Goal: Task Accomplishment & Management: Manage account settings

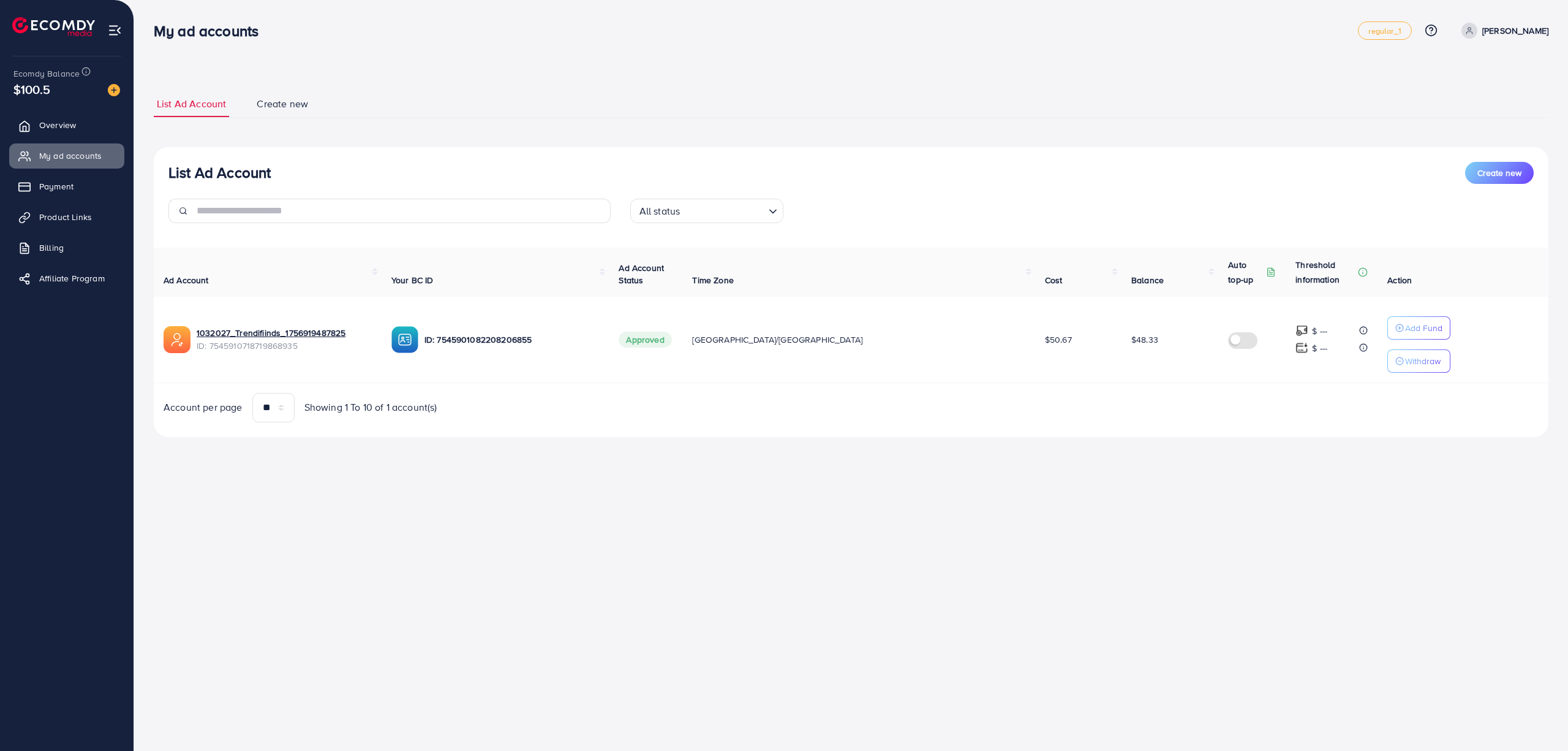
click at [1124, 471] on div "List Ad Account Create new List Ad Account Create new All status Loading... Ad …" at bounding box center [851, 235] width 1434 height 471
click at [270, 332] on link "1032027_Trendifiinds_1756919487825" at bounding box center [284, 333] width 175 height 12
